Goal: Task Accomplishment & Management: Use online tool/utility

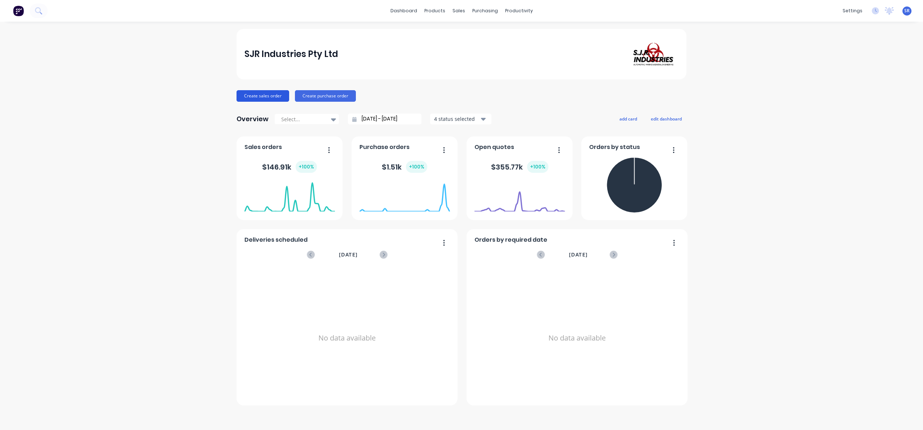
click at [257, 93] on button "Create sales order" at bounding box center [262, 96] width 53 height 12
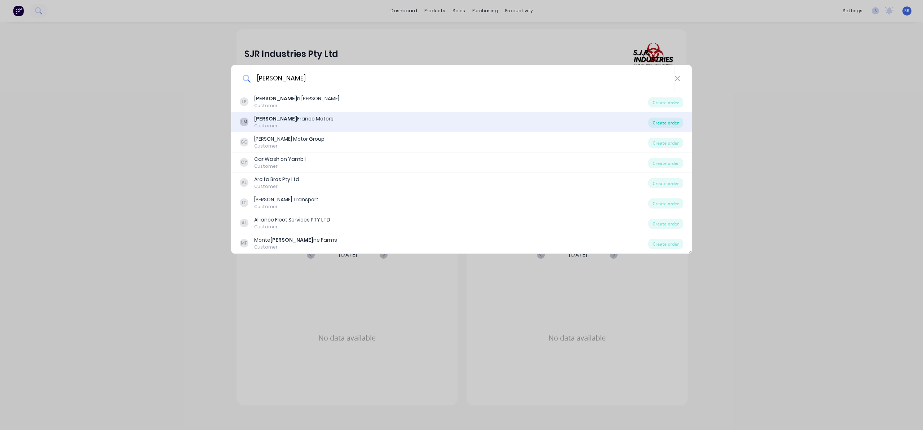
type input "[PERSON_NAME]"
click at [656, 124] on div "Create order" at bounding box center [665, 123] width 35 height 10
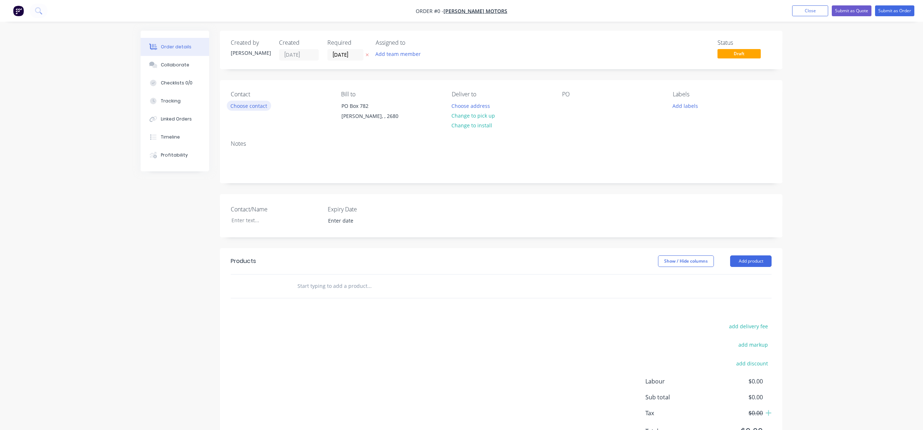
click at [252, 104] on button "Choose contact" at bounding box center [249, 106] width 44 height 10
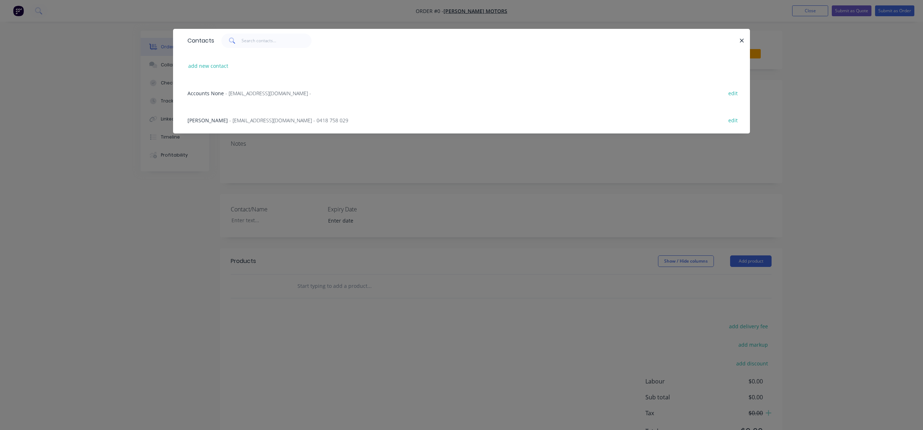
click at [259, 91] on span "- [EMAIL_ADDRESS][DOMAIN_NAME] -" at bounding box center [268, 93] width 86 height 7
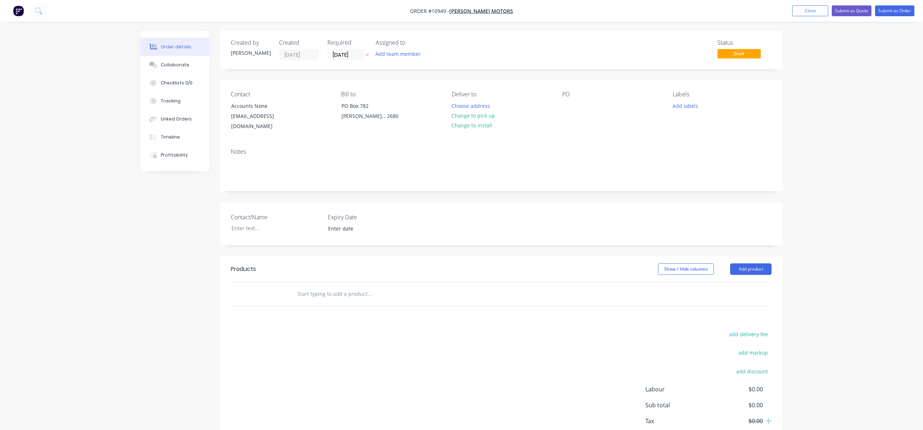
click at [327, 287] on input "text" at bounding box center [369, 294] width 144 height 14
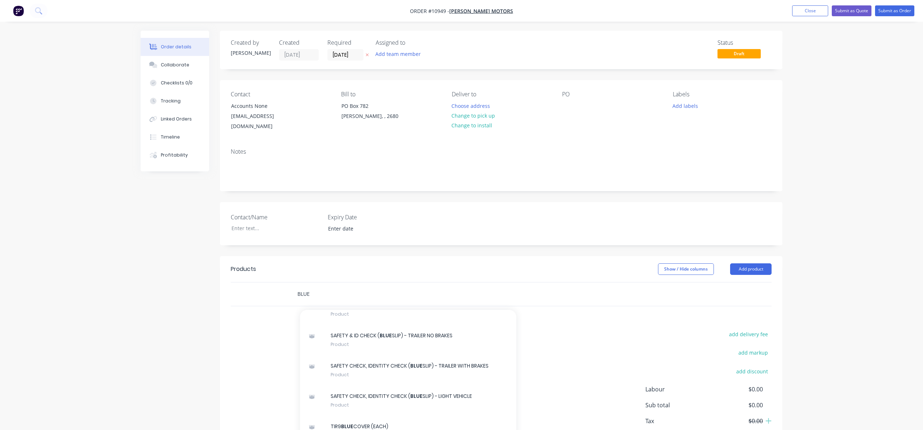
scroll to position [369, 0]
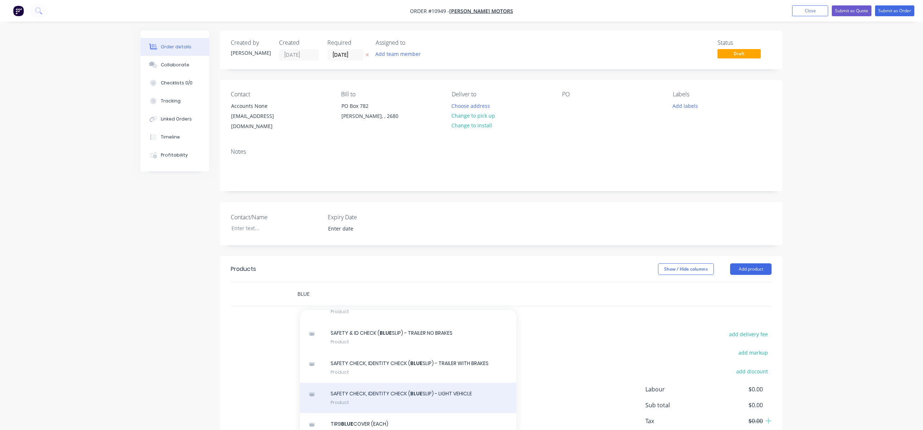
type input "BLUE"
click at [424, 384] on div "SAFETY CHECK, IDENTITY CHECK ( BLUE SLIP) - LIGHT VEHICLE Product" at bounding box center [408, 398] width 216 height 30
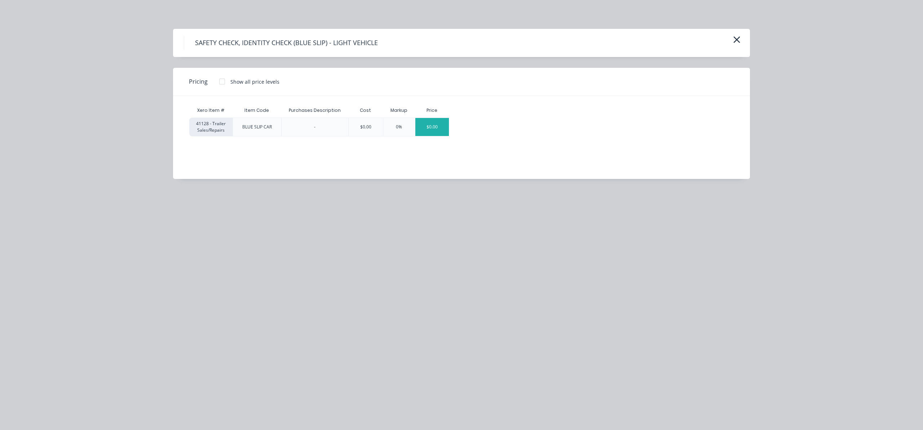
click at [427, 127] on div "$0.00" at bounding box center [432, 127] width 34 height 18
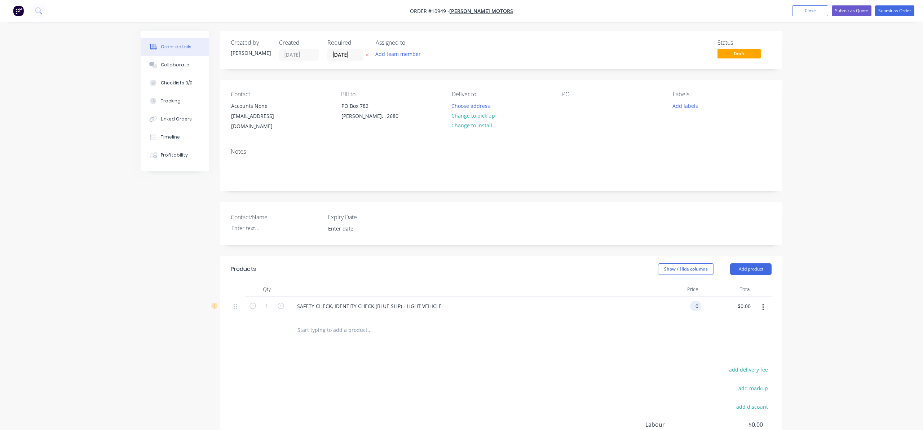
click at [689, 300] on div "0 0" at bounding box center [675, 307] width 52 height 22
drag, startPoint x: 690, startPoint y: 299, endPoint x: 705, endPoint y: 297, distance: 15.5
click at [706, 297] on div "1 SAFETY CHECK, IDENTITY CHECK (BLUE SLIP) - LIGHT VEHICLE 0 0 $0.00 $0.00" at bounding box center [501, 307] width 541 height 22
type input "$70.909"
type input "$70.91"
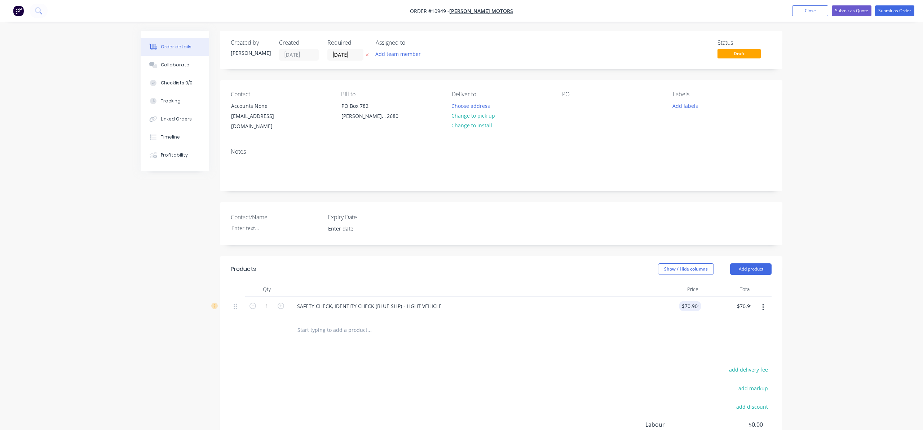
click at [683, 331] on div at bounding box center [501, 329] width 541 height 23
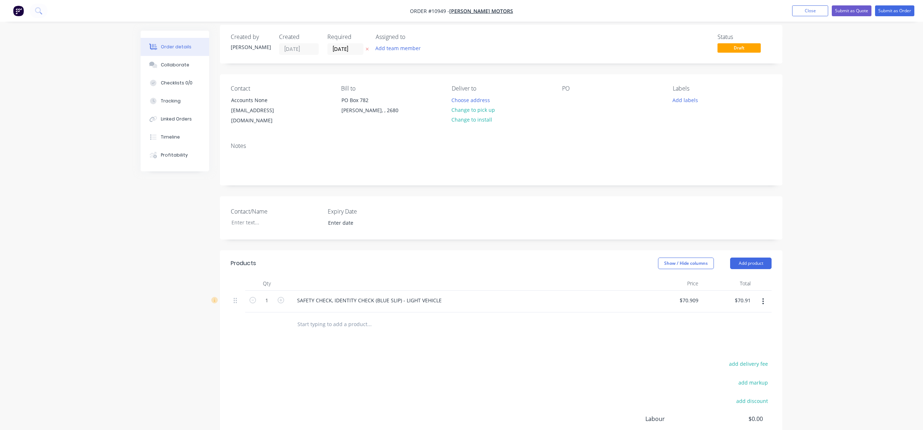
scroll to position [0, 0]
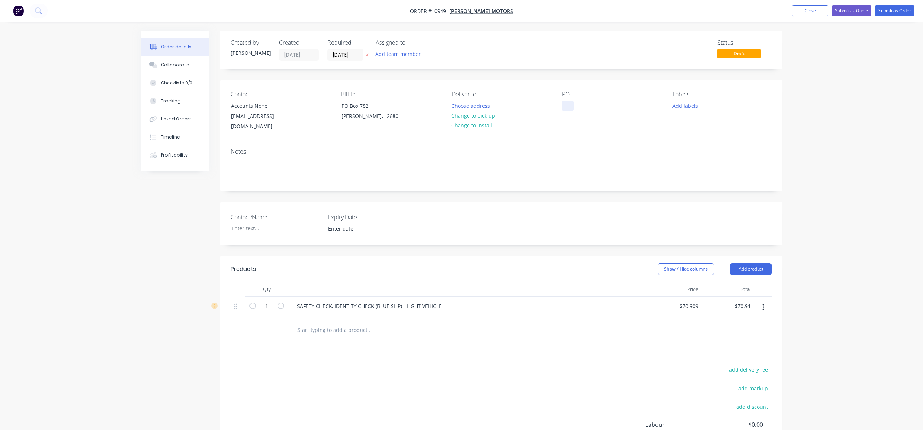
drag, startPoint x: 566, startPoint y: 104, endPoint x: 570, endPoint y: 106, distance: 4.6
click at [566, 104] on div at bounding box center [568, 106] width 12 height 10
click at [808, 12] on button "Close" at bounding box center [810, 10] width 36 height 11
